Goal: Navigation & Orientation: Go to known website

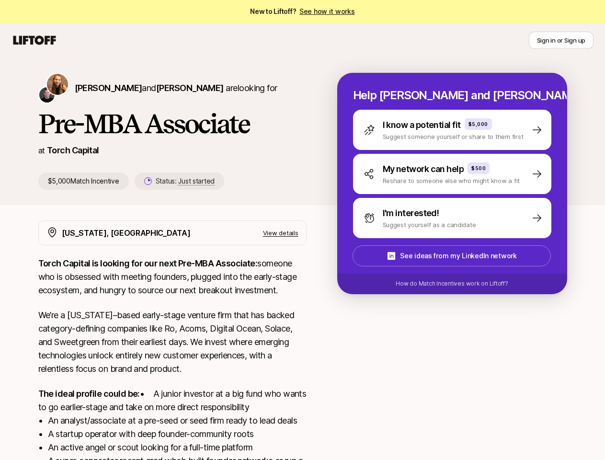
click at [34, 40] on icon at bounding box center [34, 40] width 46 height 13
click at [561, 40] on button "Sign in or Sign up" at bounding box center [560, 40] width 65 height 17
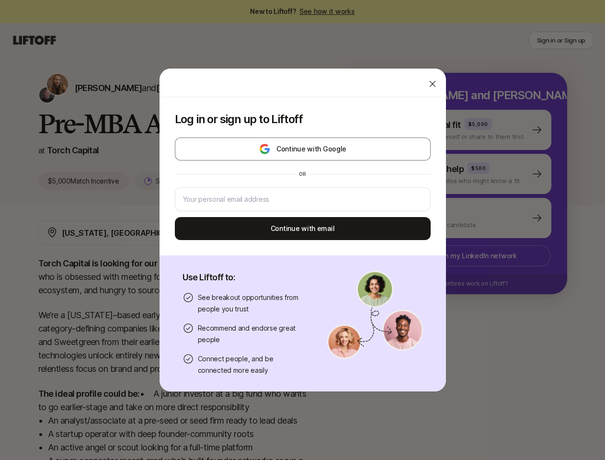
click at [166, 88] on div at bounding box center [302, 82] width 286 height 29
click at [169, 181] on div "Log in or sign up to Liftoff Continue with Google or Continue with email" at bounding box center [302, 176] width 286 height 158
click at [463, 130] on div "Log in or sign up to Liftoff Continue with Google or Continue with email Use Li…" at bounding box center [302, 230] width 605 height 324
click at [463, 174] on div "Log in or sign up to Liftoff Continue with Google or Continue with email Use Li…" at bounding box center [302, 230] width 605 height 324
click at [463, 218] on div "Log in or sign up to Liftoff Continue with Google or Continue with email Use Li…" at bounding box center [302, 230] width 605 height 324
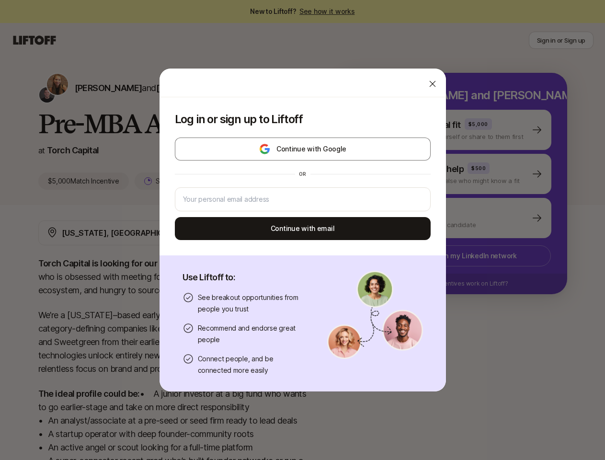
click at [463, 256] on div "Log in or sign up to Liftoff Continue with Google or Continue with email Use Li…" at bounding box center [302, 230] width 605 height 324
click at [463, 283] on div "Log in or sign up to Liftoff Continue with Google or Continue with email Use Li…" at bounding box center [302, 230] width 605 height 324
